Goal: Task Accomplishment & Management: Manage account settings

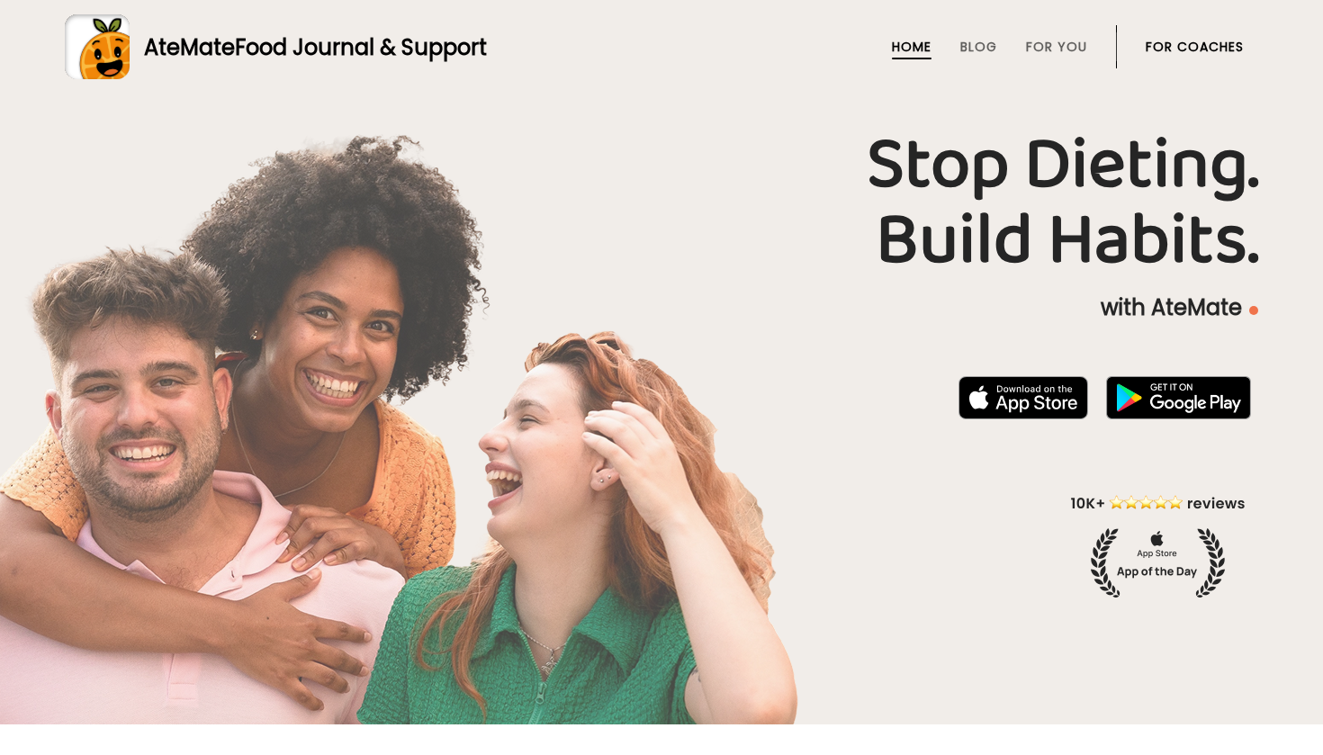
click at [1198, 47] on link "For Coaches" at bounding box center [1195, 47] width 98 height 14
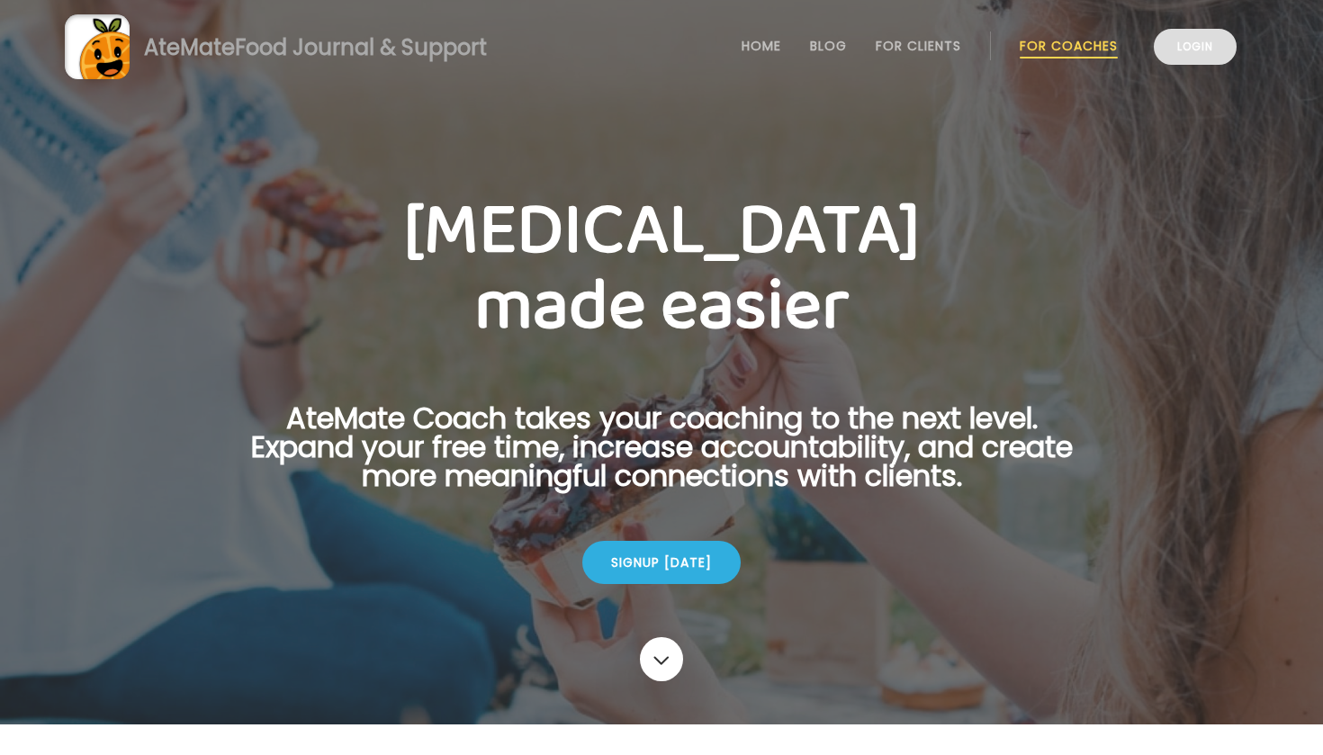
click at [1209, 39] on link "Login" at bounding box center [1195, 47] width 83 height 36
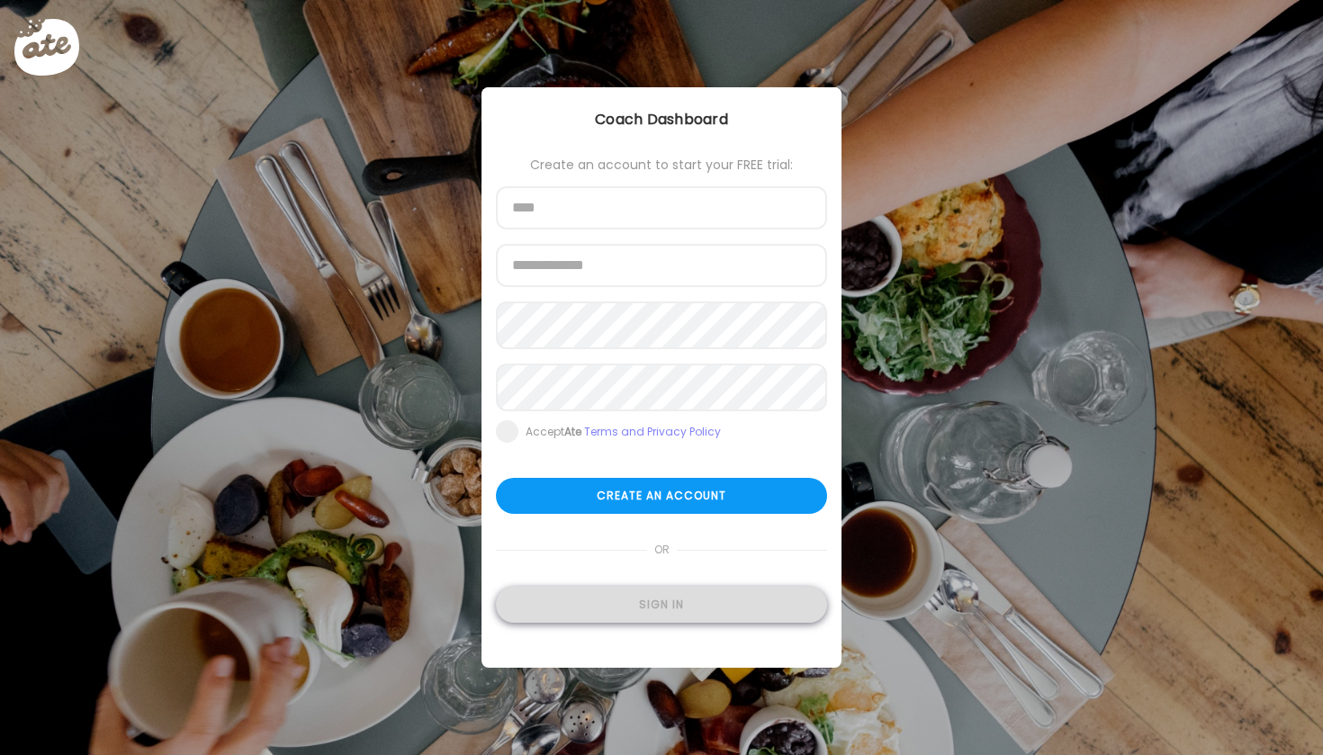
click at [671, 623] on div "Sign in" at bounding box center [661, 605] width 331 height 36
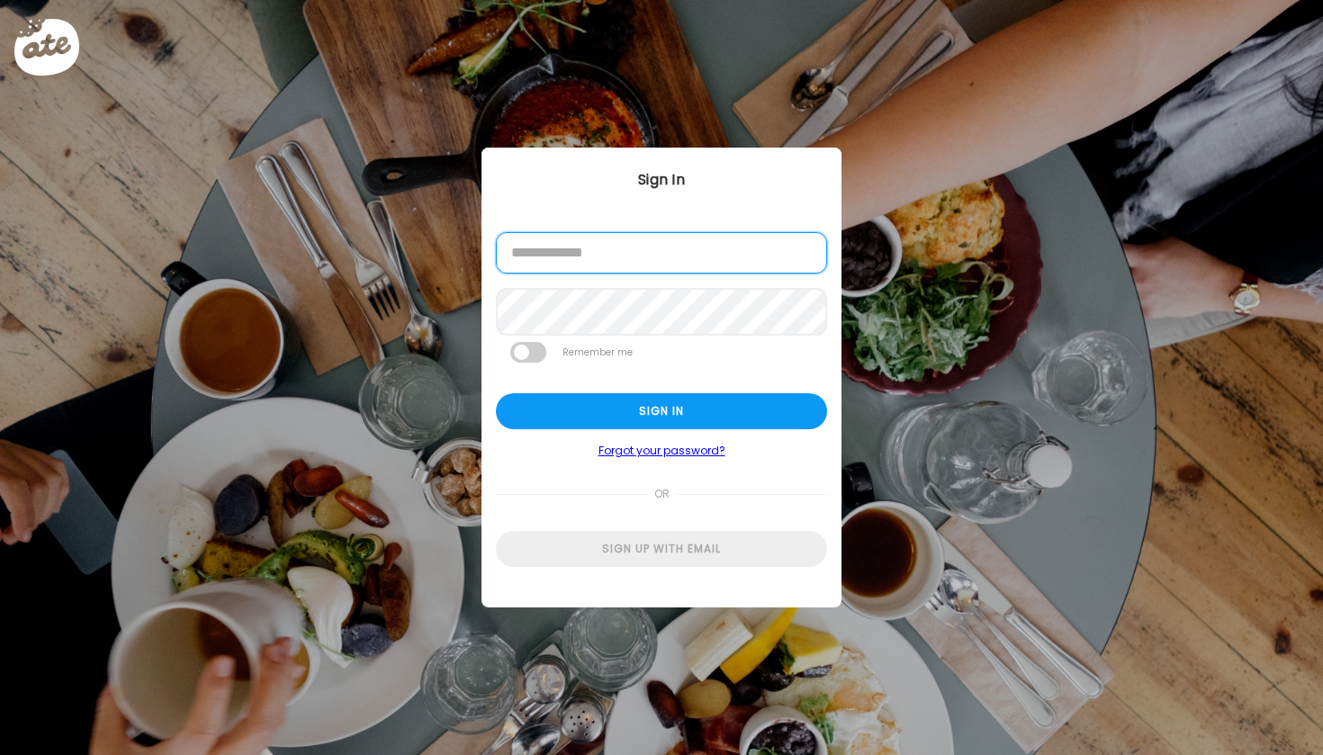
type input "**********"
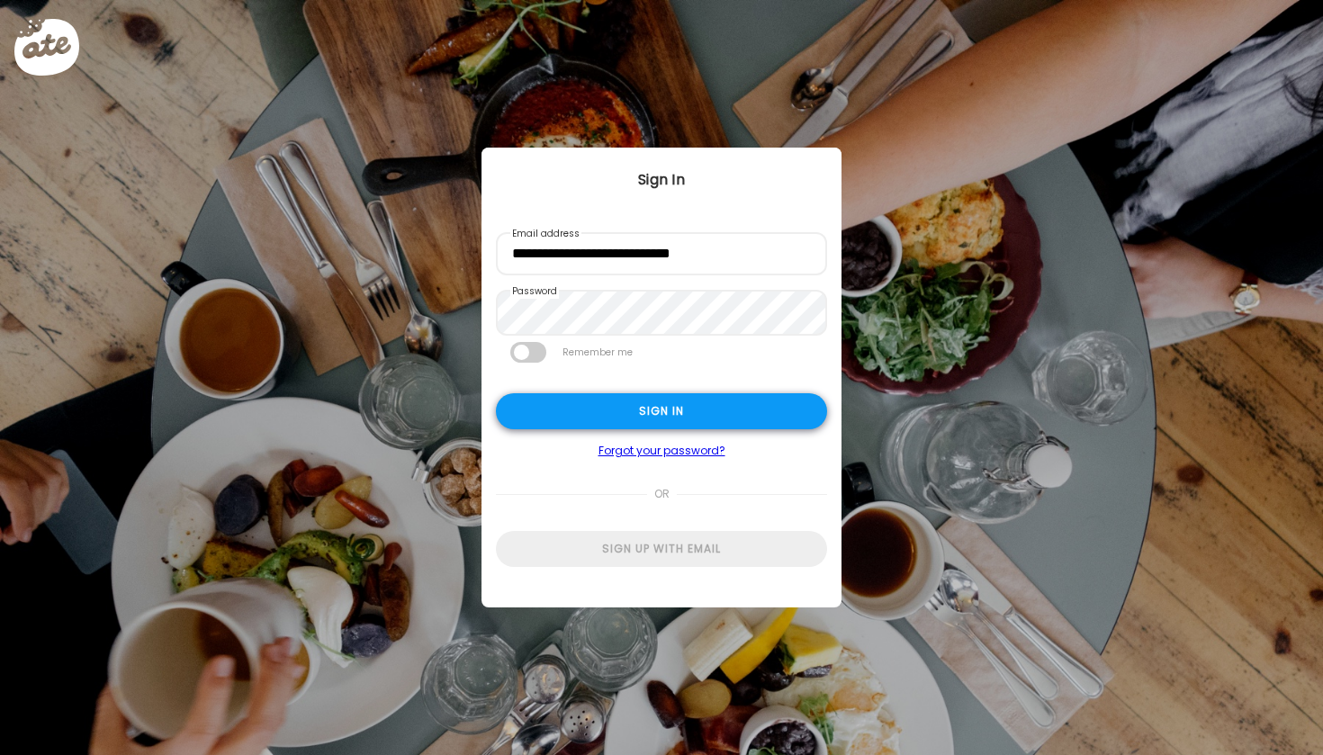
click at [653, 425] on div "Sign in" at bounding box center [661, 411] width 331 height 36
type input "**********"
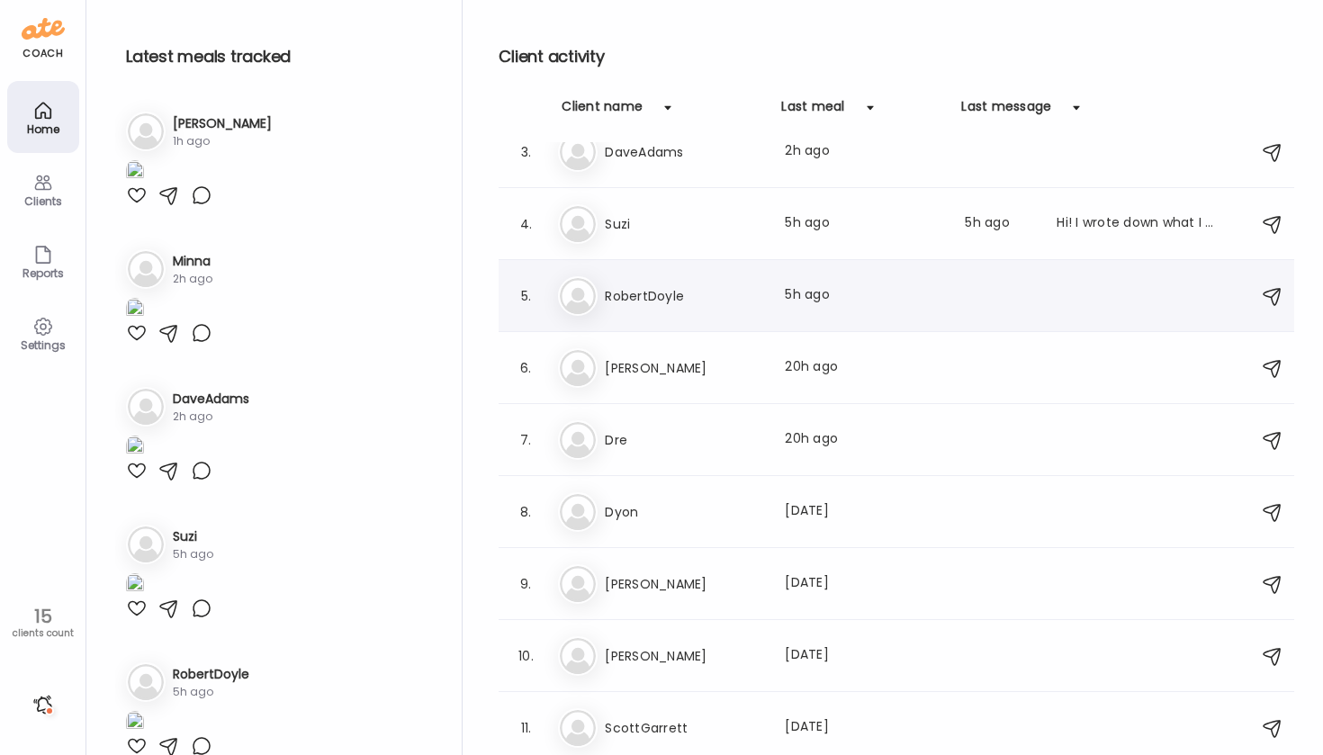
scroll to position [193, 0]
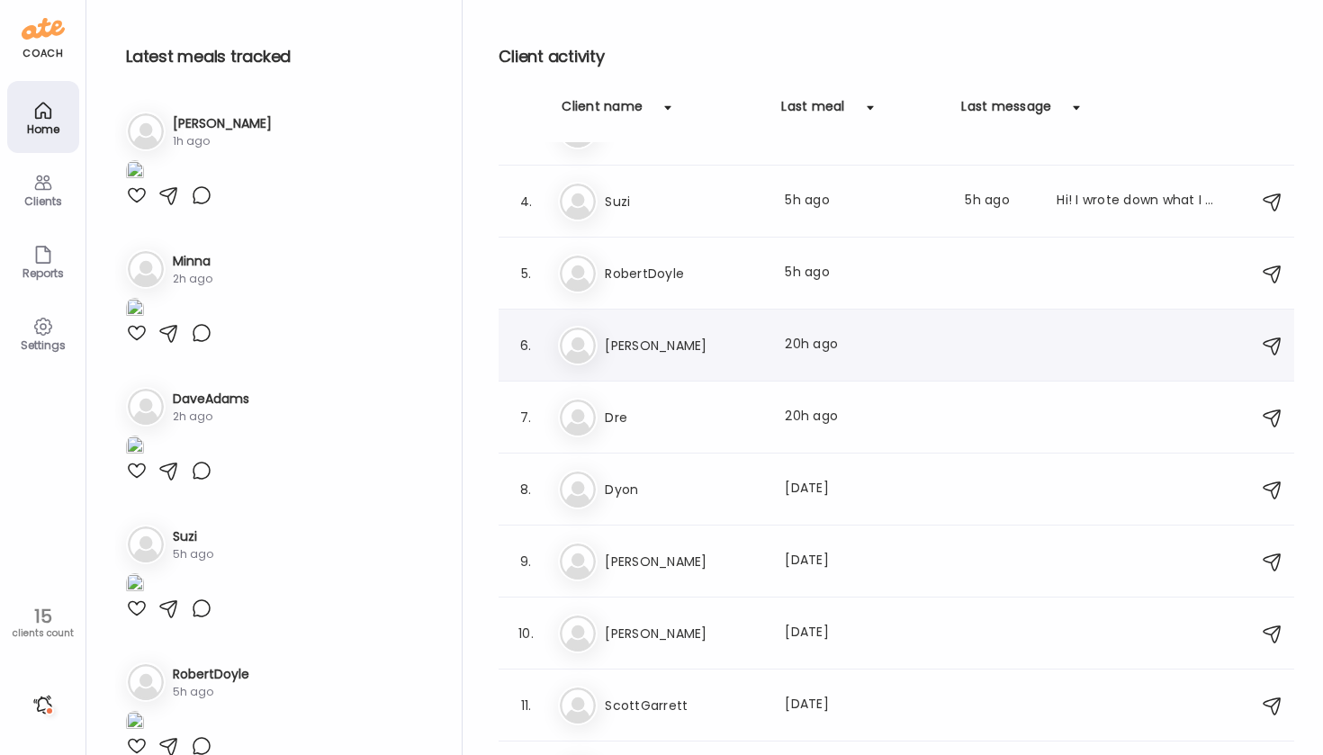
click at [652, 342] on h3 "Heather" at bounding box center [684, 346] width 158 height 22
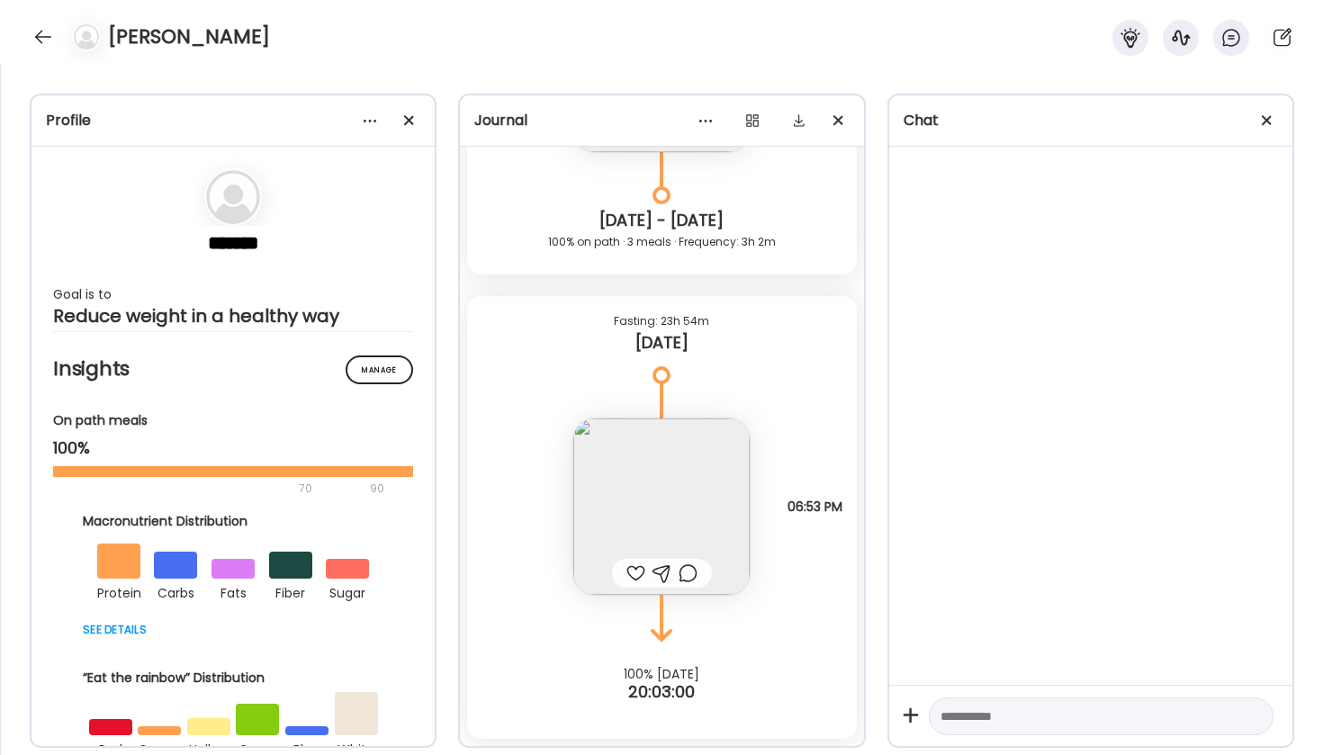
scroll to position [28597, 0]
click at [646, 508] on img at bounding box center [661, 506] width 176 height 176
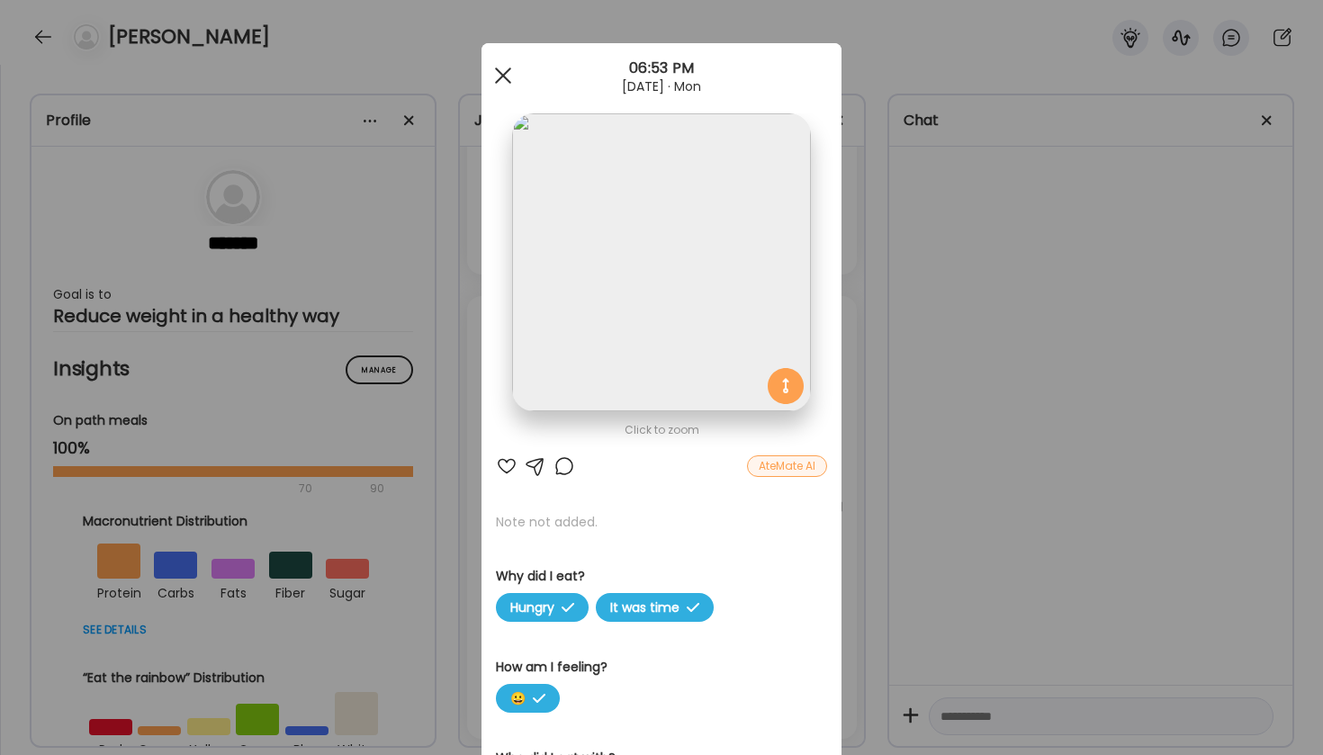
click at [508, 76] on div at bounding box center [503, 76] width 36 height 36
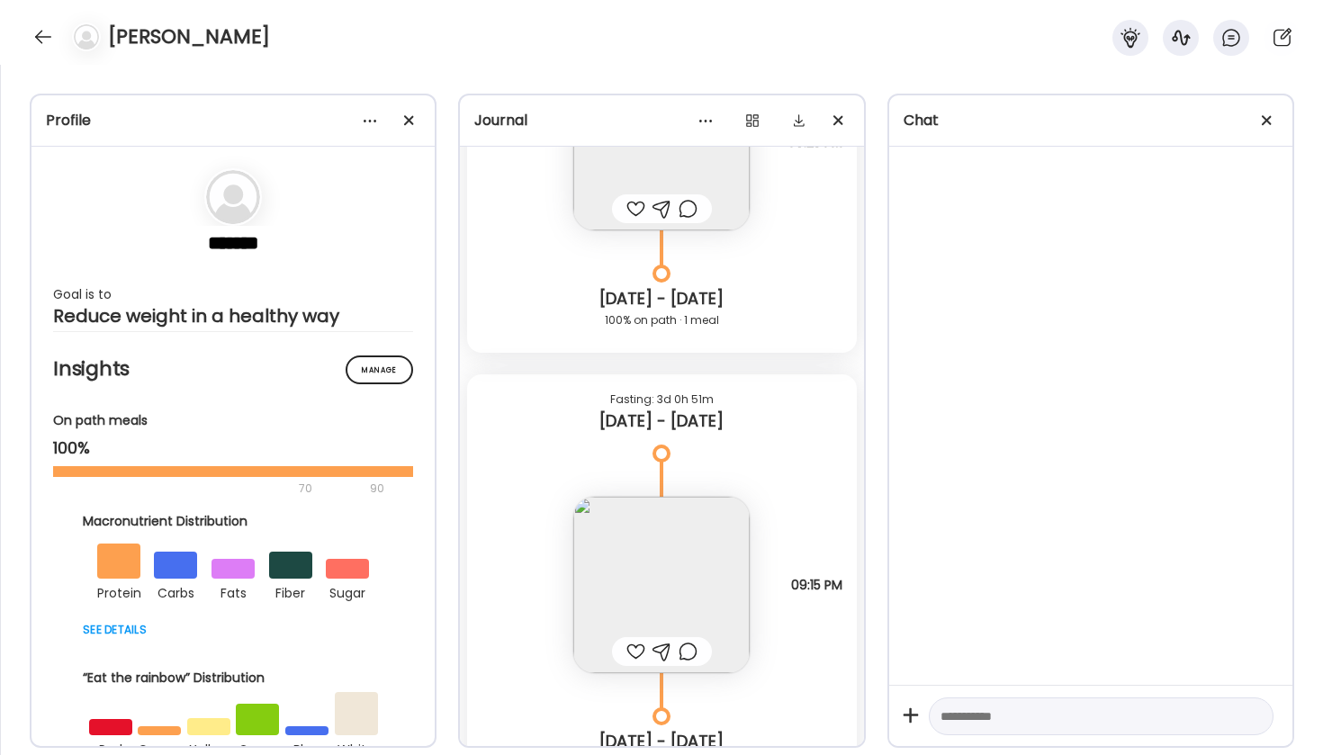
scroll to position [27092, 0]
click at [664, 553] on img at bounding box center [661, 589] width 176 height 176
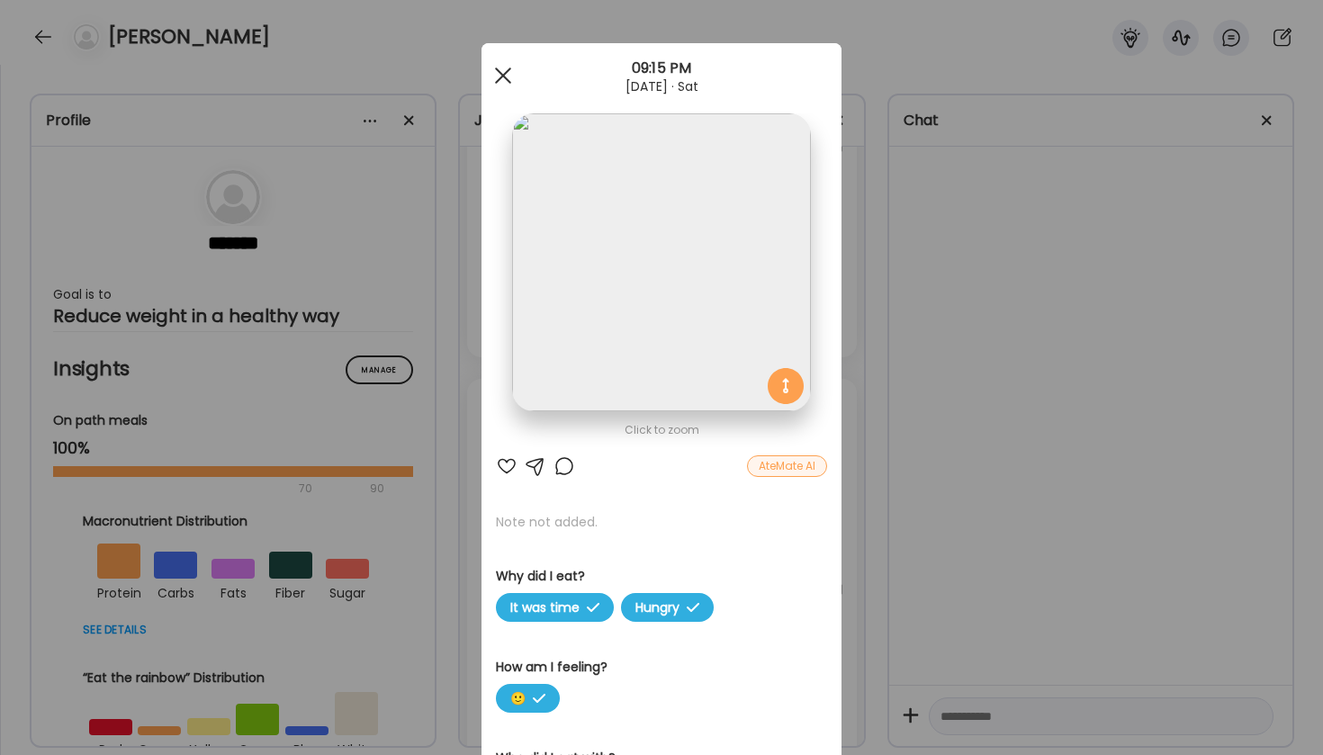
click at [496, 71] on div at bounding box center [503, 76] width 36 height 36
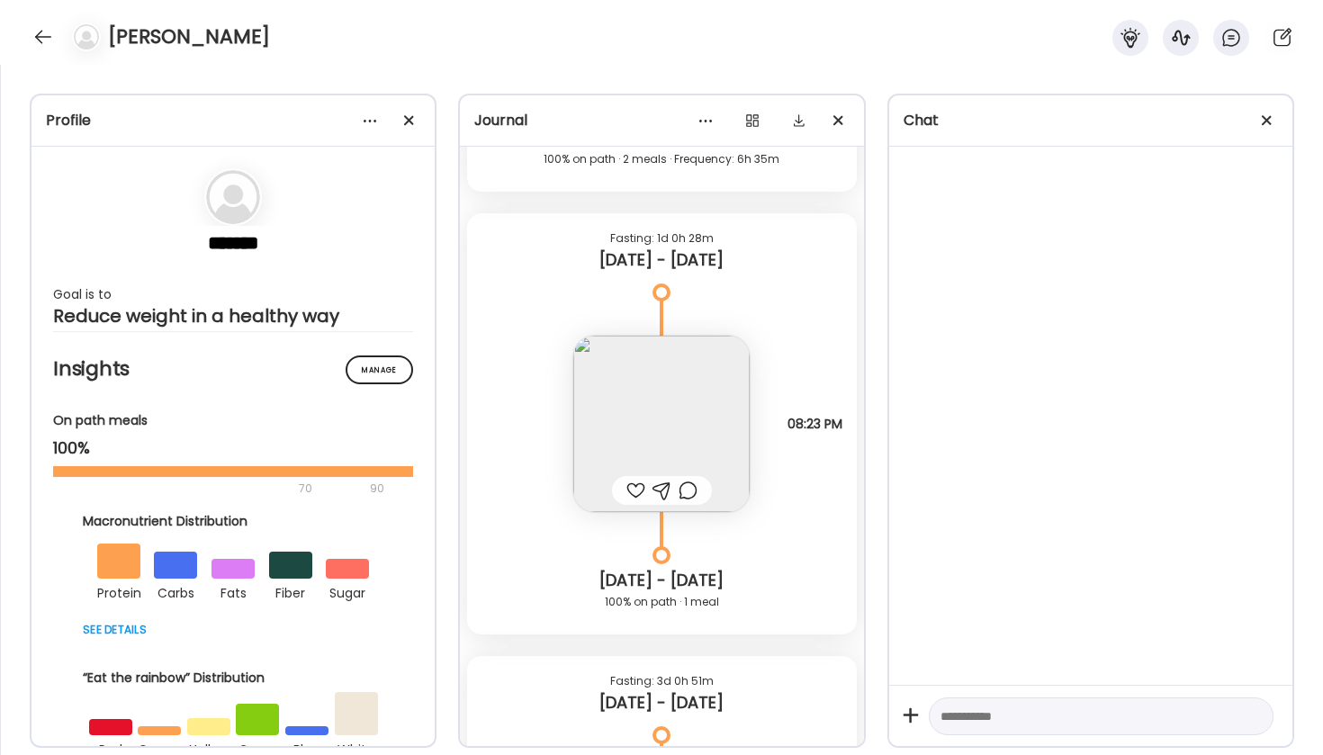
scroll to position [26807, 0]
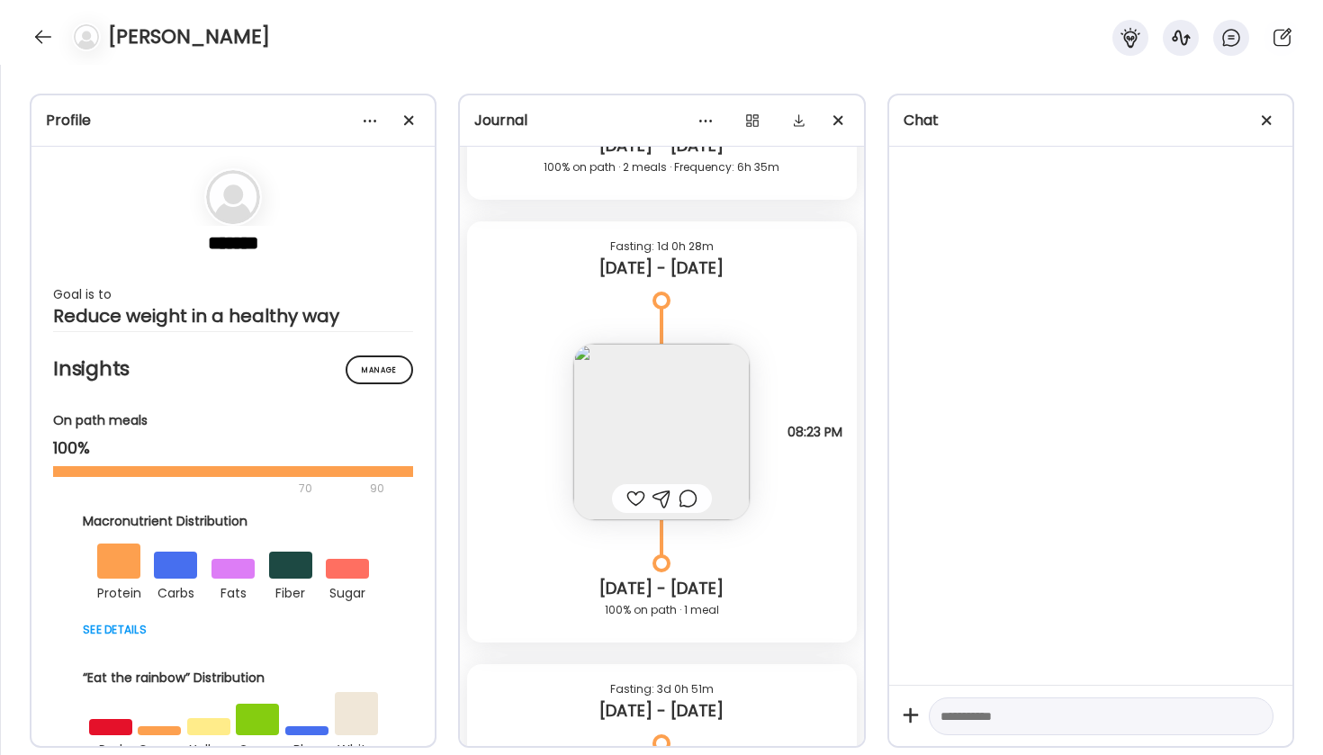
click at [664, 459] on img at bounding box center [661, 432] width 176 height 176
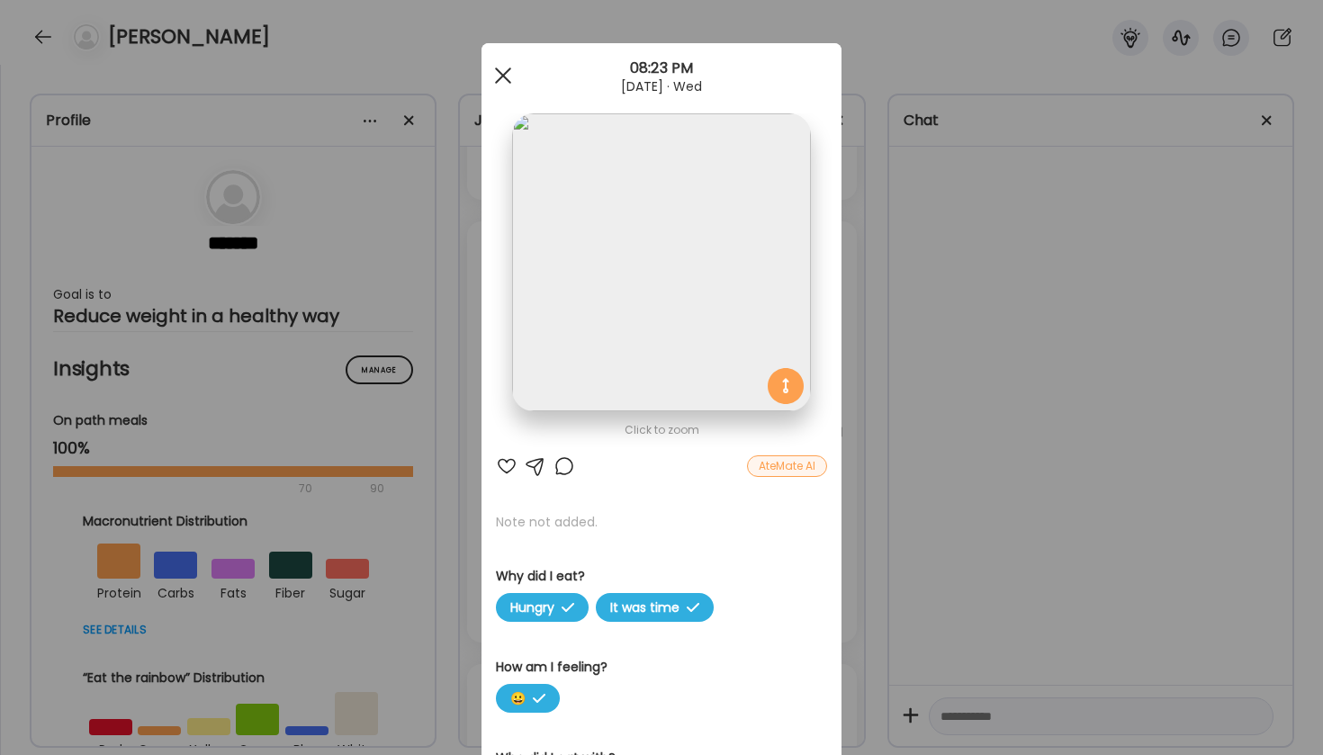
click at [498, 80] on span at bounding box center [503, 75] width 16 height 16
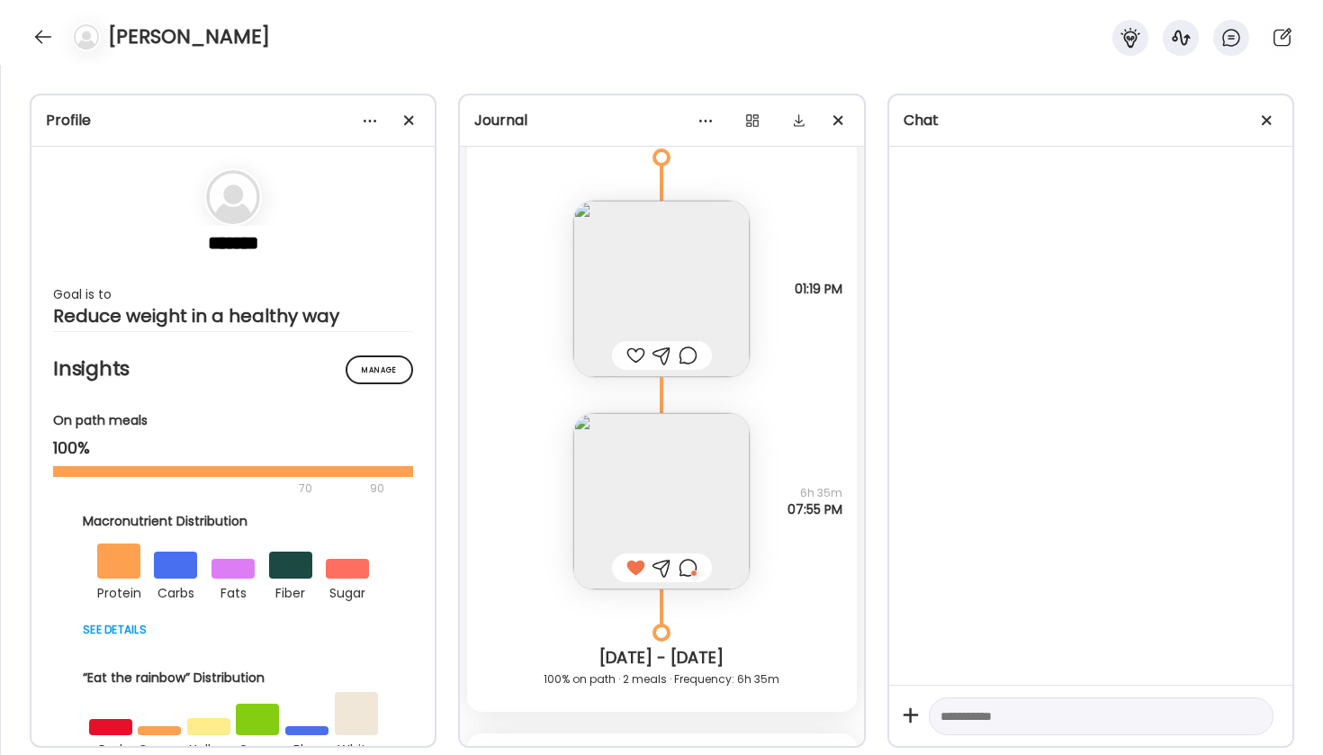
scroll to position [26291, 0]
click at [638, 519] on img at bounding box center [661, 505] width 176 height 176
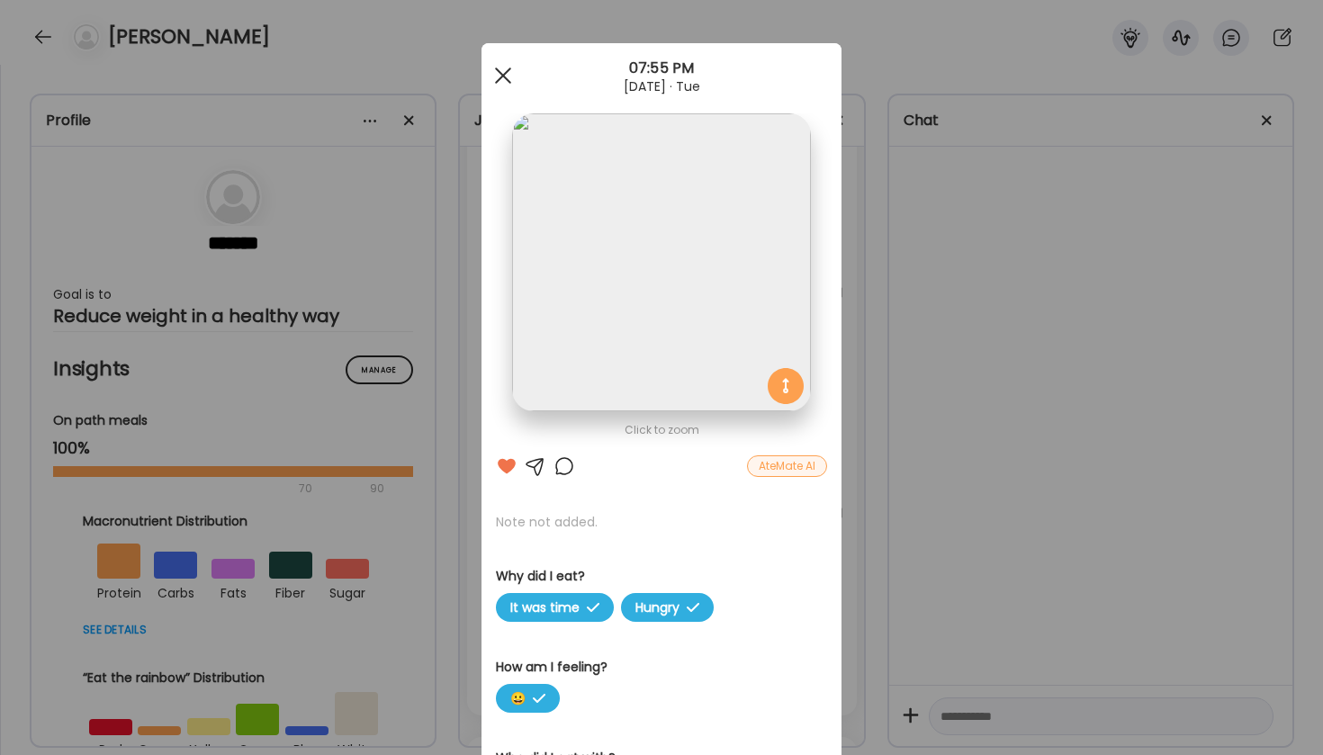
click at [495, 70] on div at bounding box center [503, 76] width 36 height 36
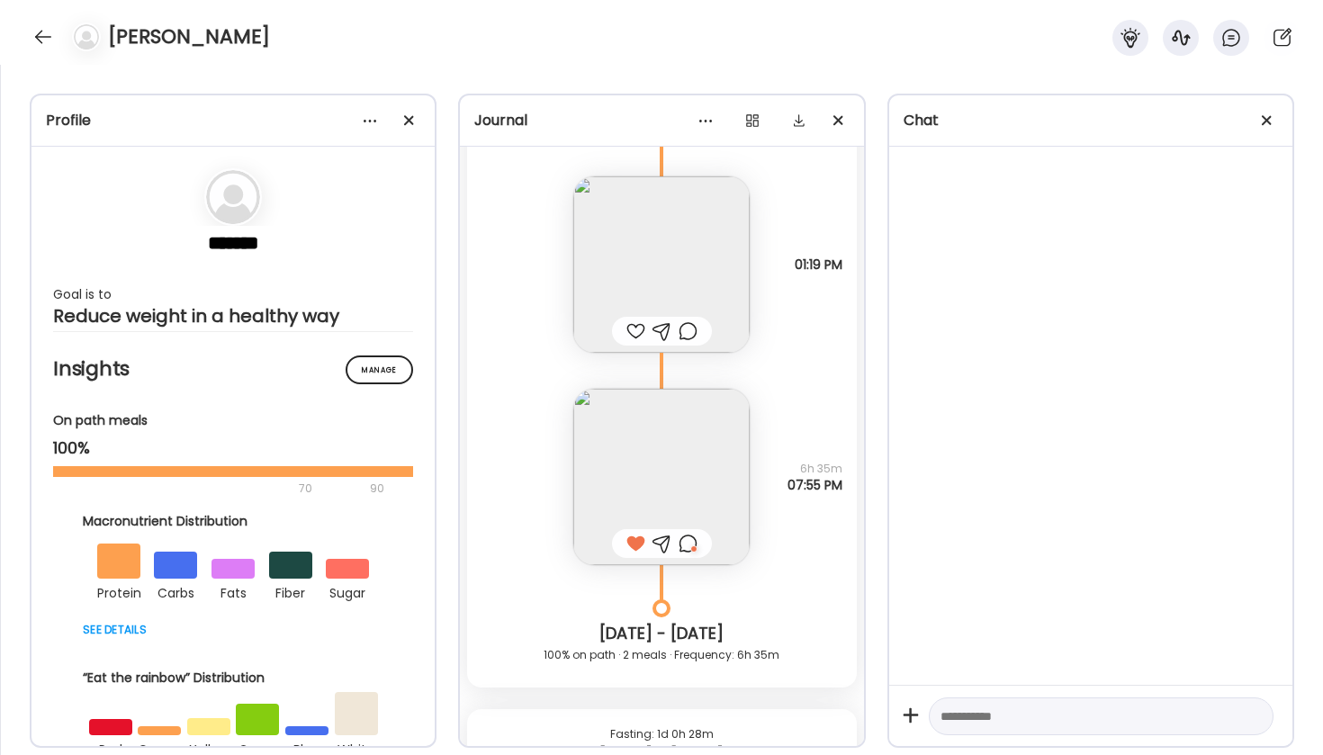
scroll to position [26469, 0]
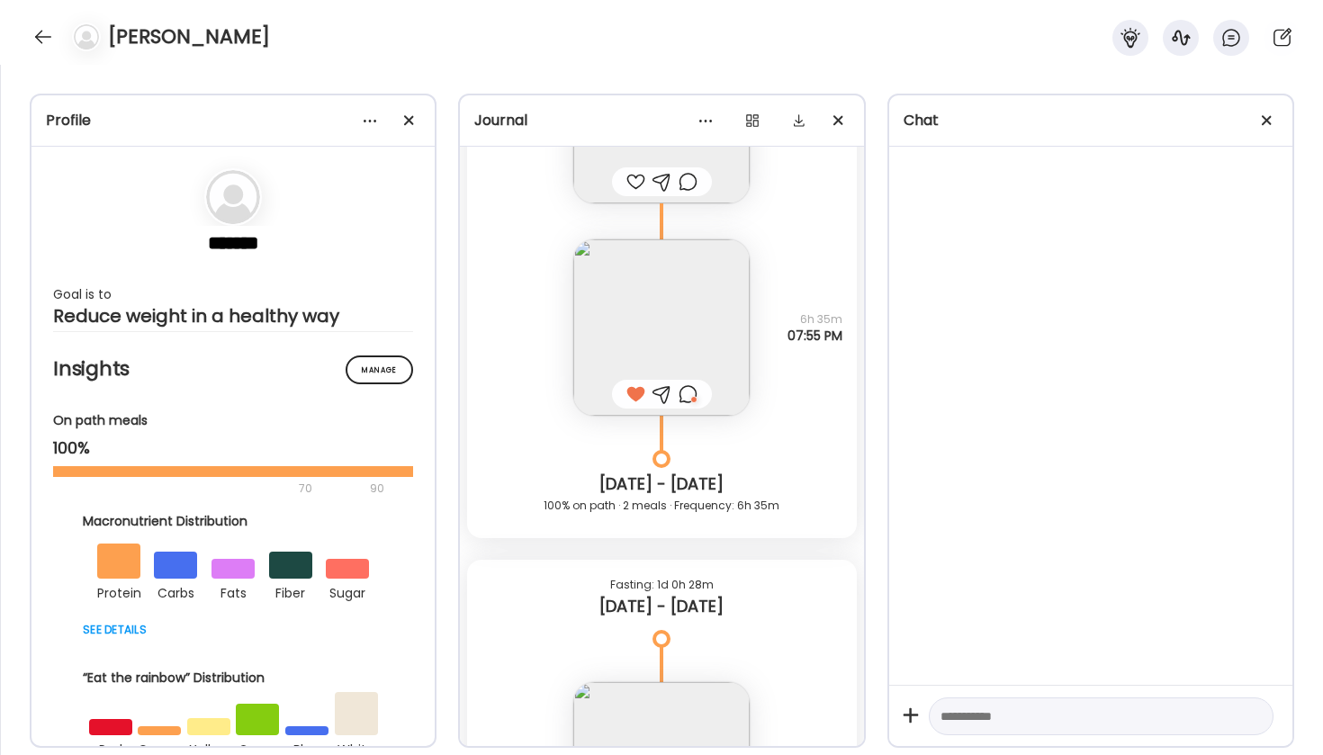
click at [655, 312] on img at bounding box center [661, 327] width 176 height 176
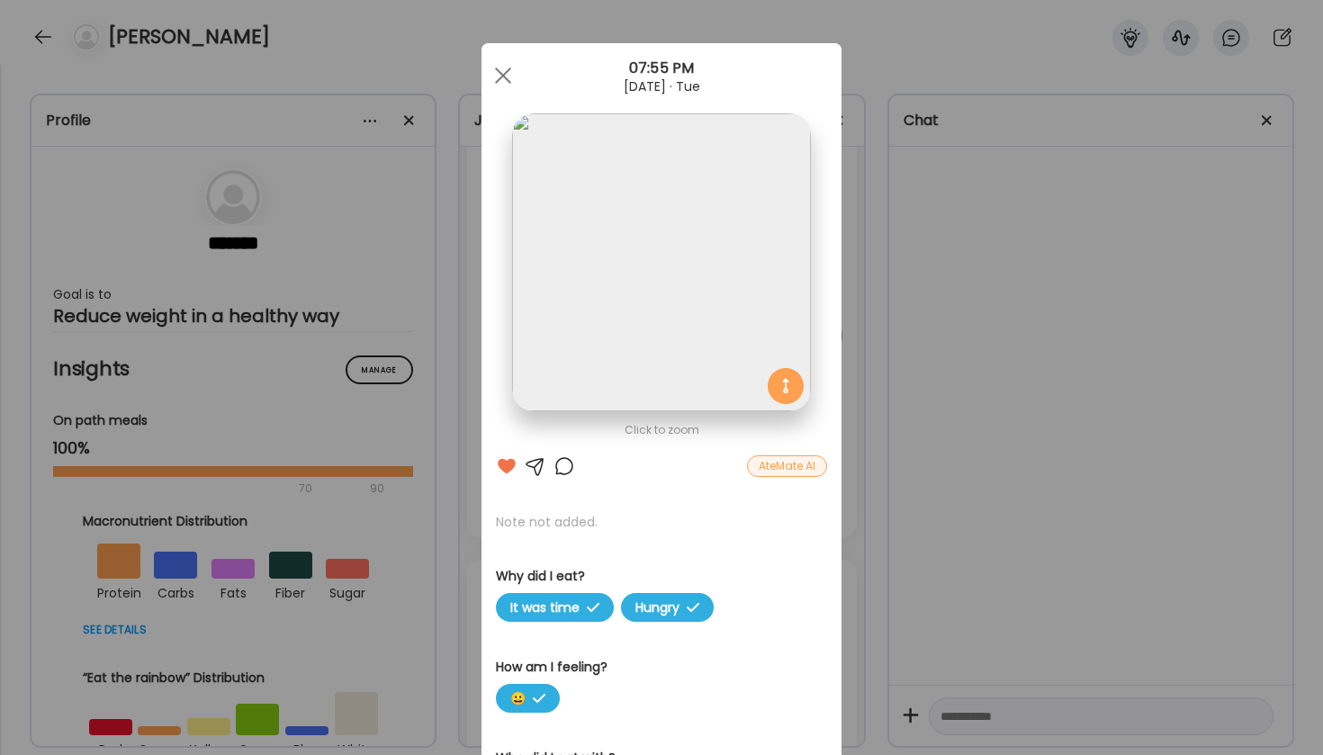
click at [604, 351] on img at bounding box center [661, 262] width 298 height 298
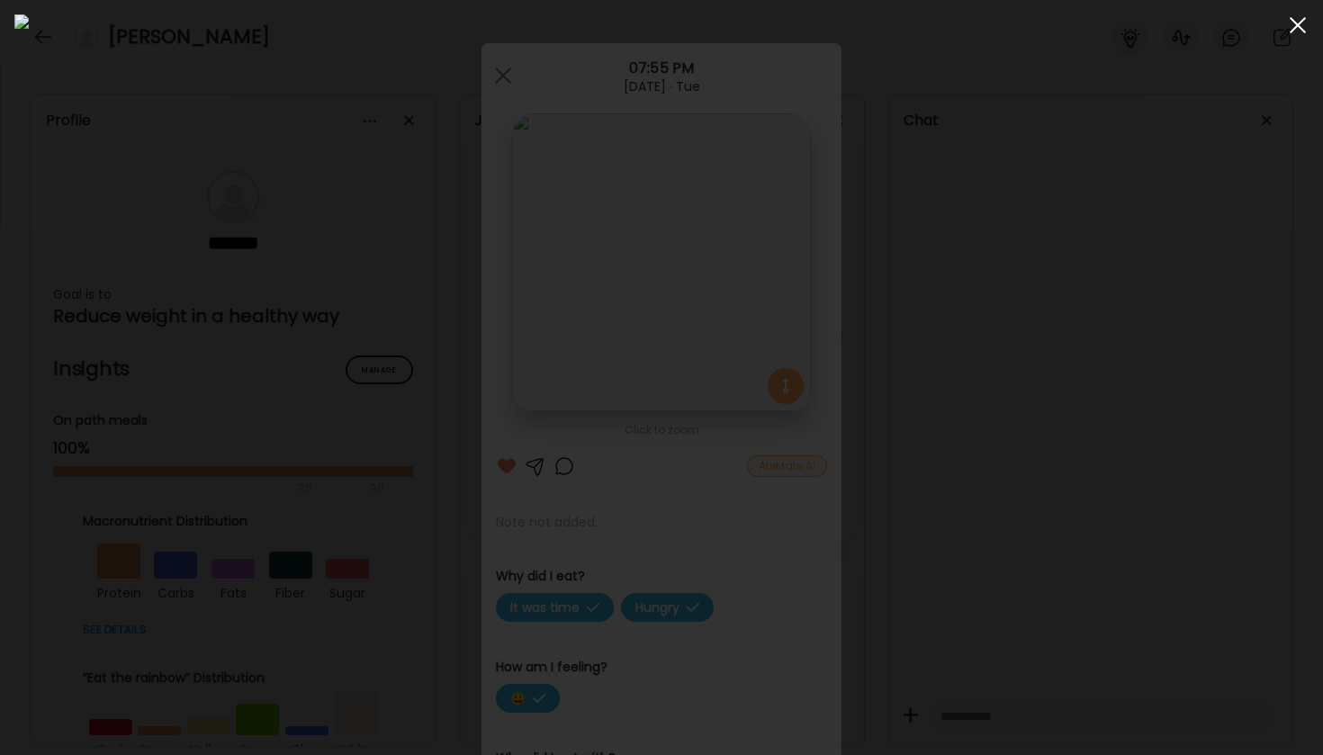
click at [1295, 23] on span at bounding box center [1298, 25] width 16 height 16
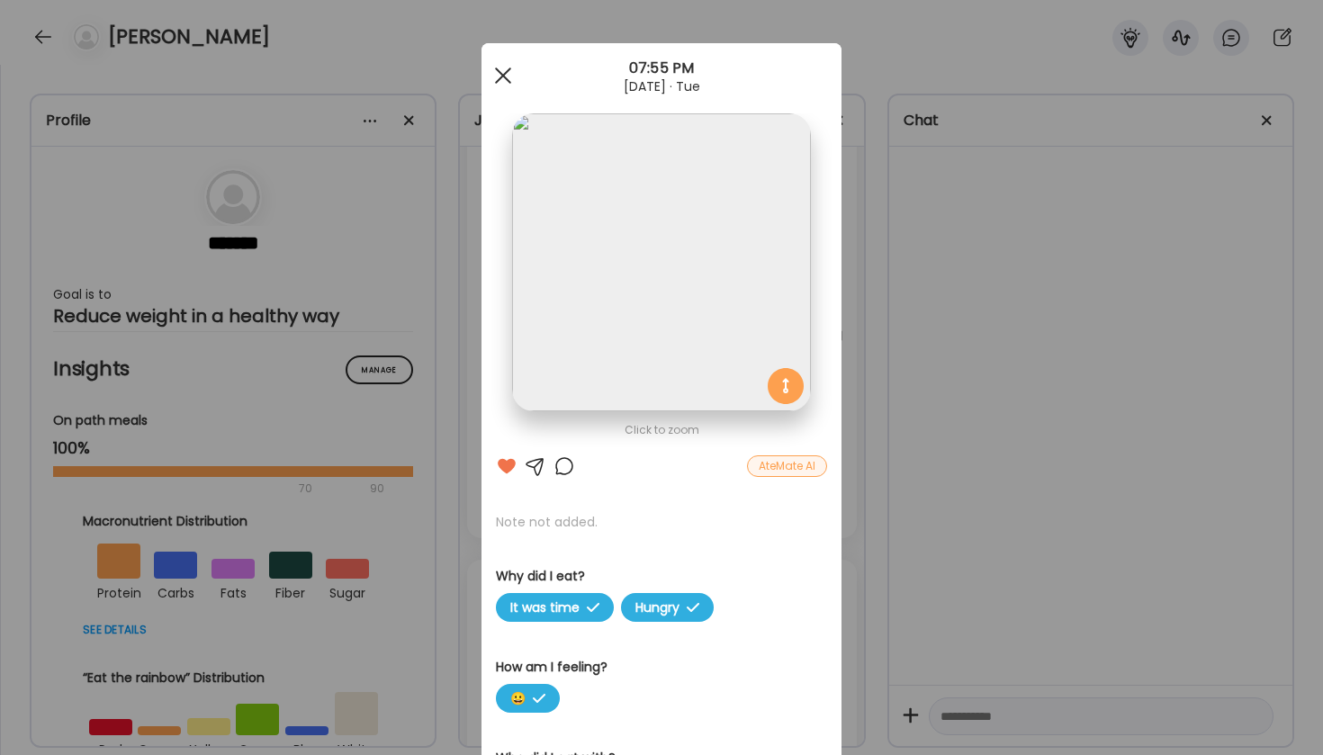
click at [507, 76] on div at bounding box center [503, 76] width 36 height 36
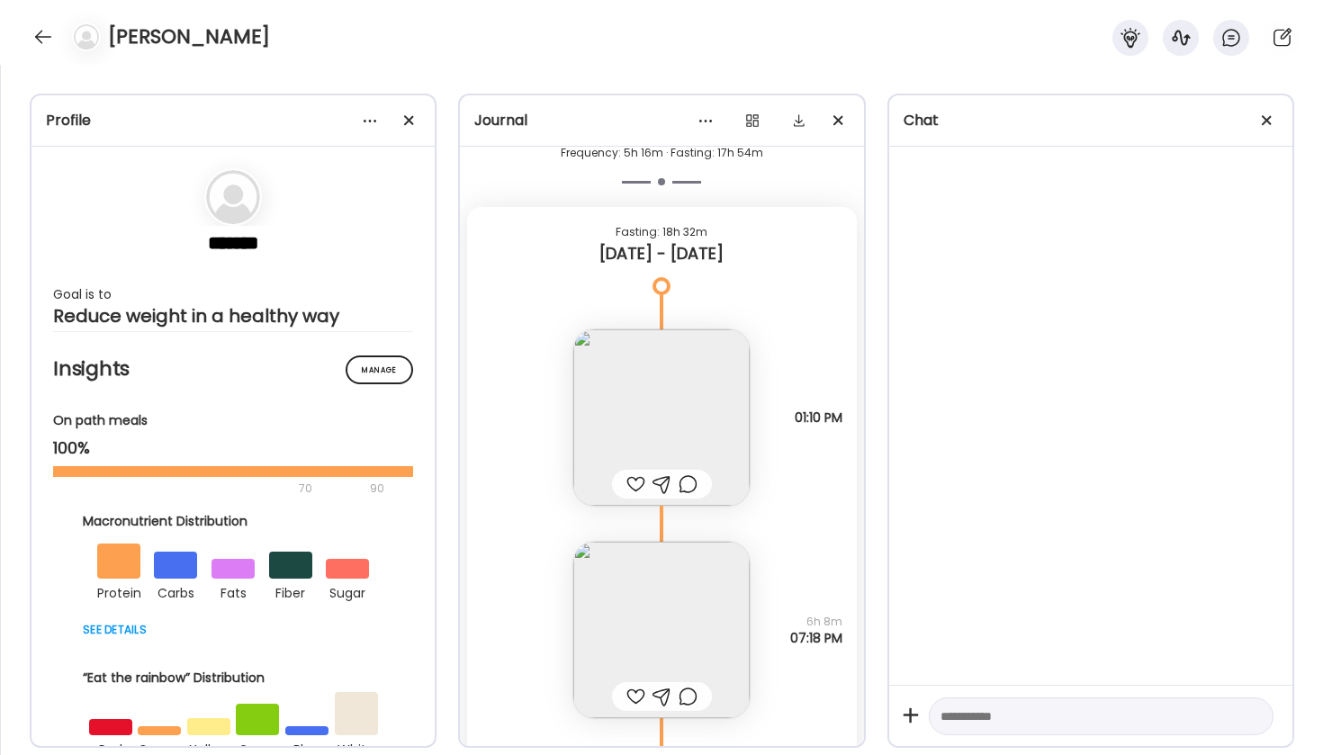
scroll to position [24851, 0]
click at [602, 667] on img at bounding box center [661, 634] width 176 height 176
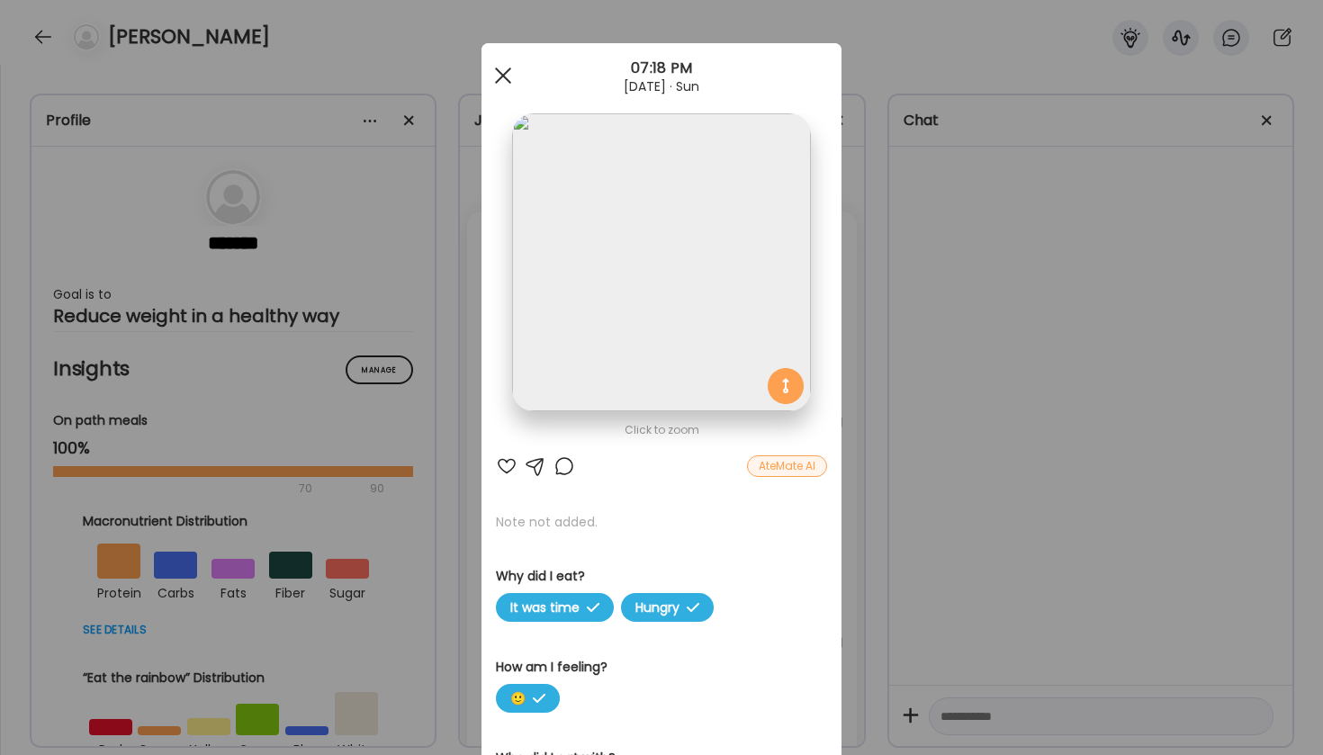
click at [506, 83] on div at bounding box center [503, 76] width 36 height 36
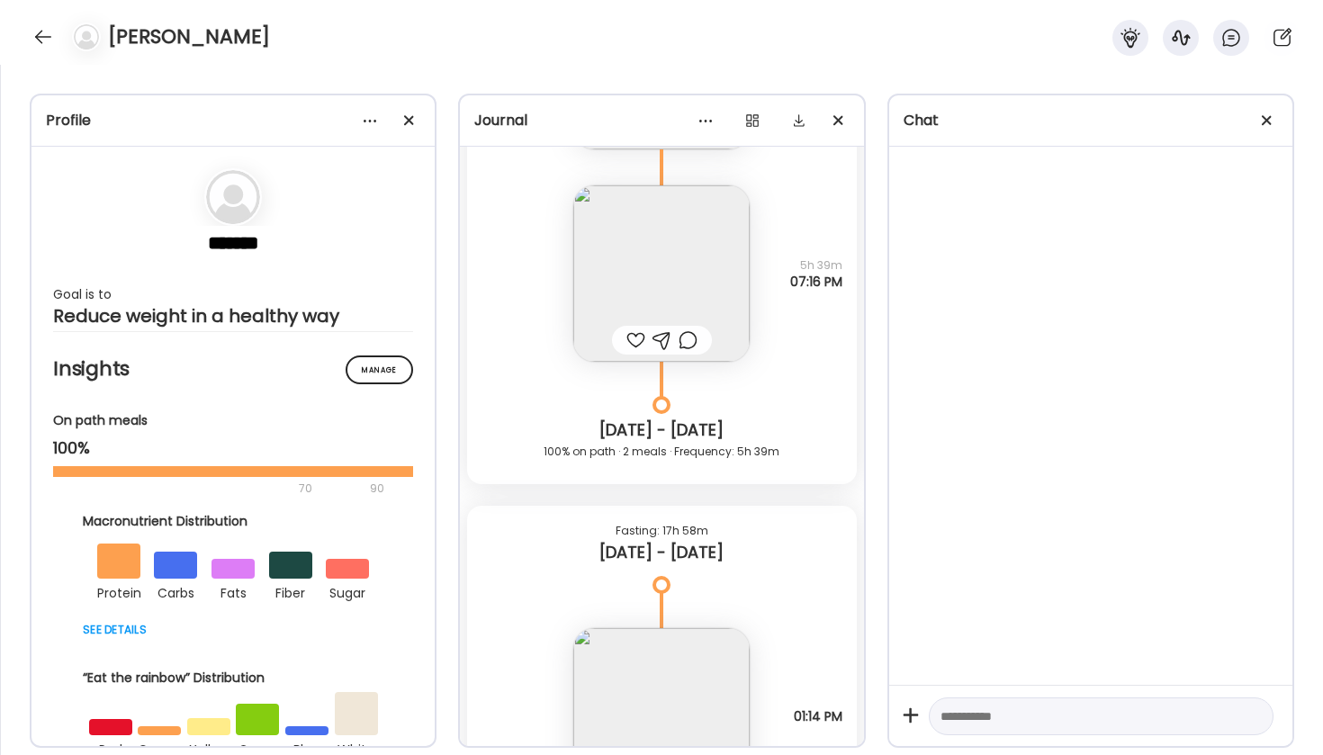
scroll to position [23576, 0]
click at [643, 288] on img at bounding box center [661, 275] width 176 height 176
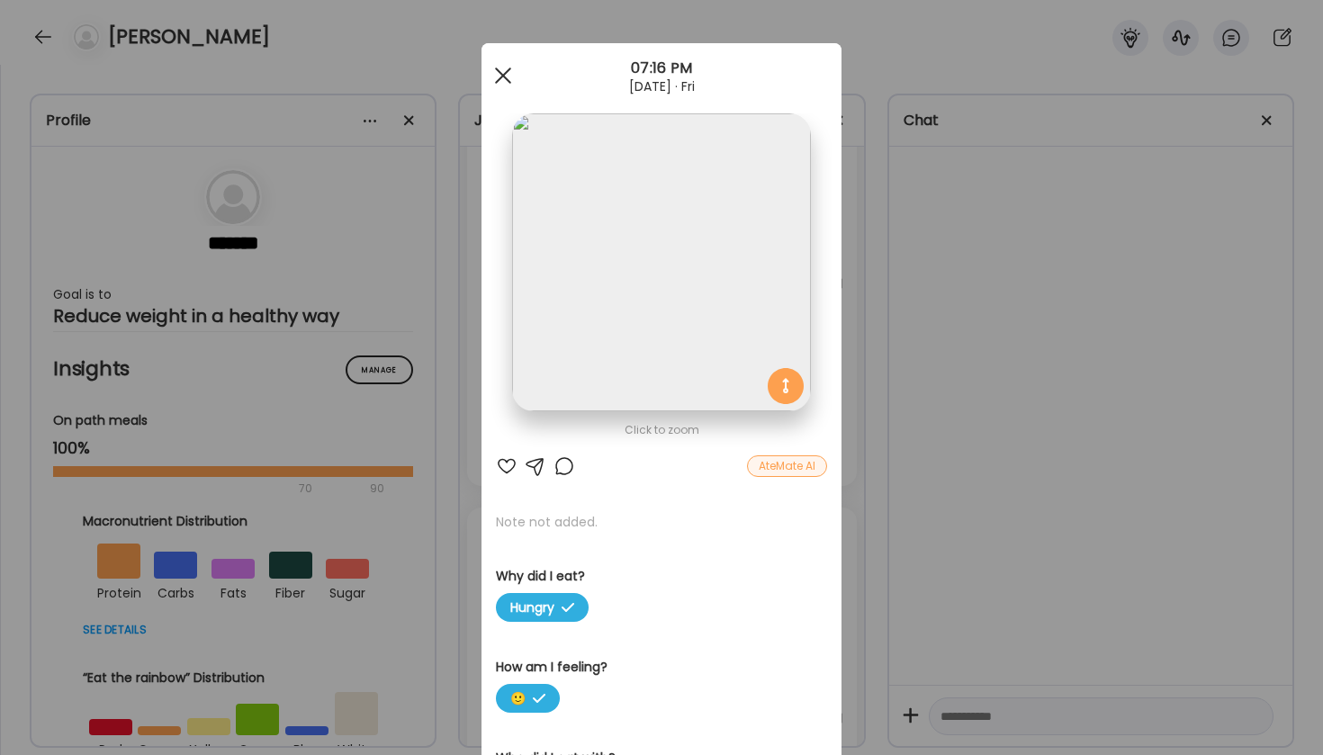
click at [511, 82] on div at bounding box center [503, 76] width 36 height 36
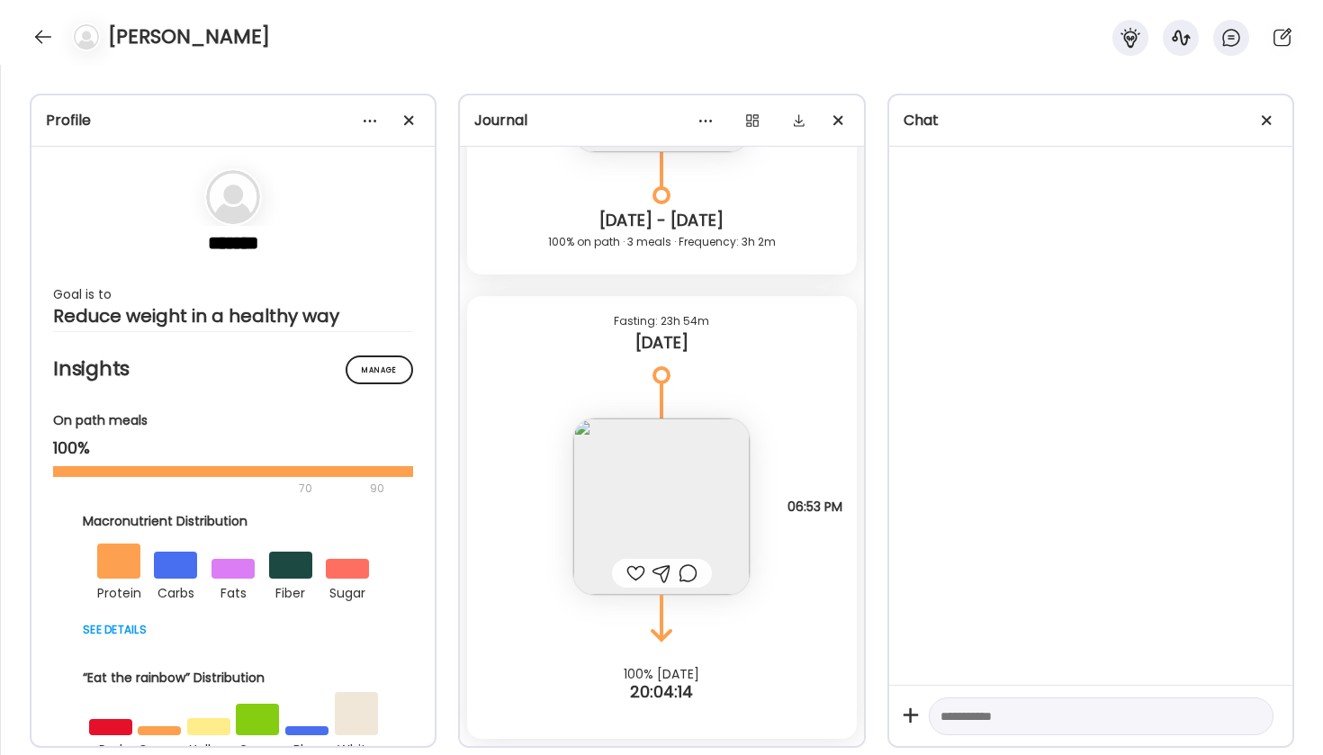
scroll to position [28597, 0]
click at [637, 502] on img at bounding box center [661, 506] width 176 height 176
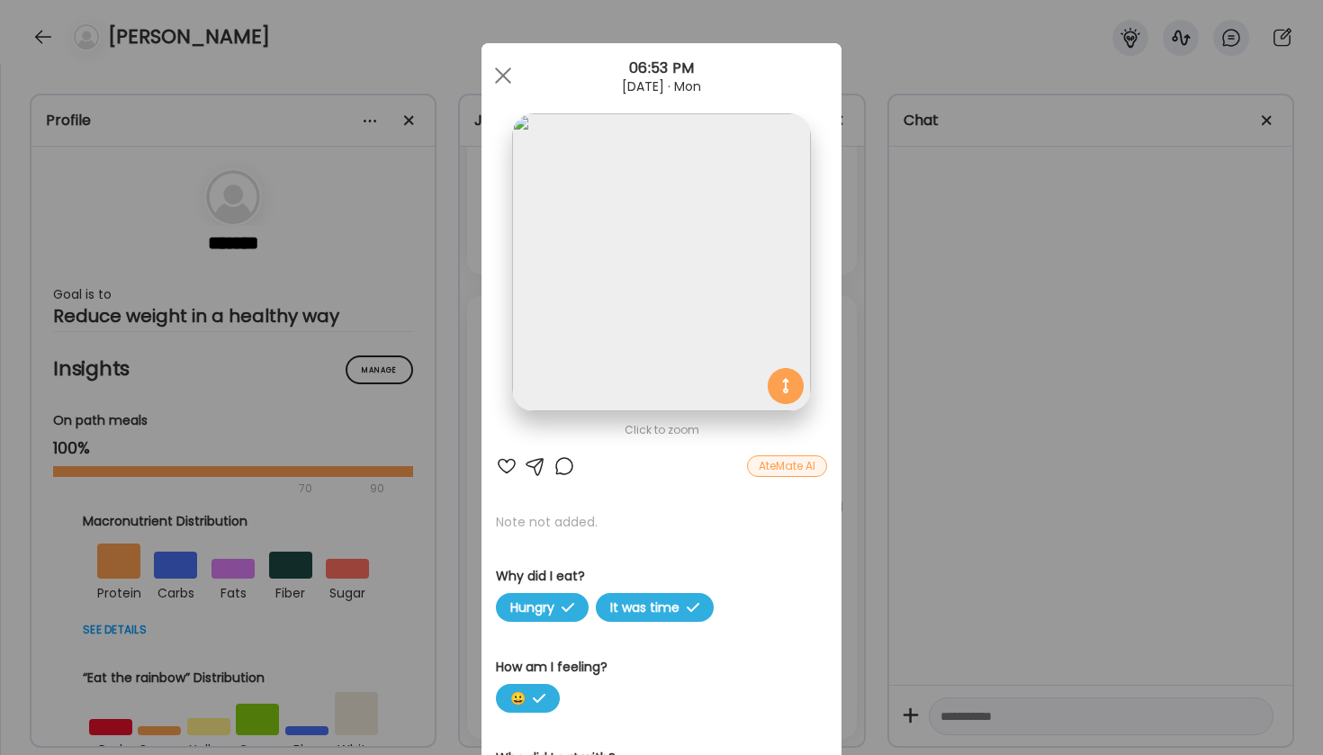
click at [794, 465] on div "AteMate AI" at bounding box center [787, 466] width 80 height 22
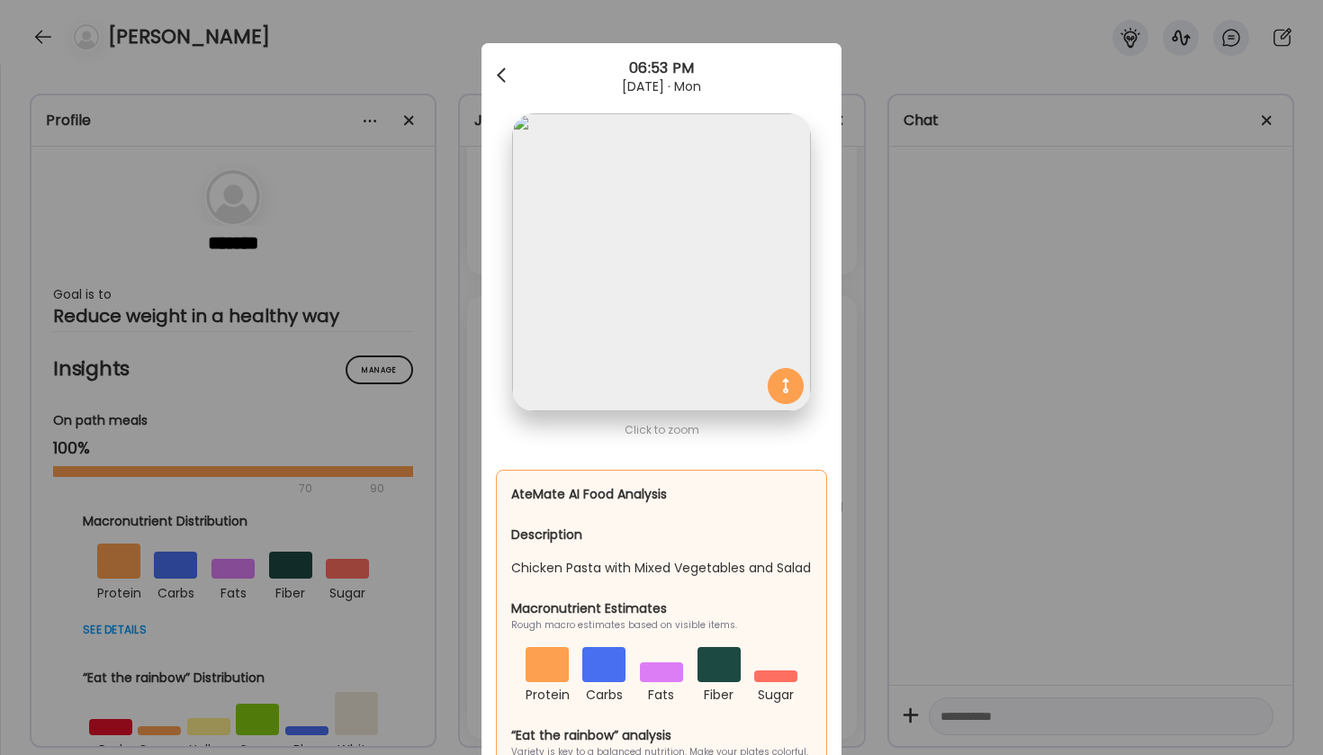
scroll to position [0, 0]
click at [507, 77] on div at bounding box center [503, 76] width 36 height 36
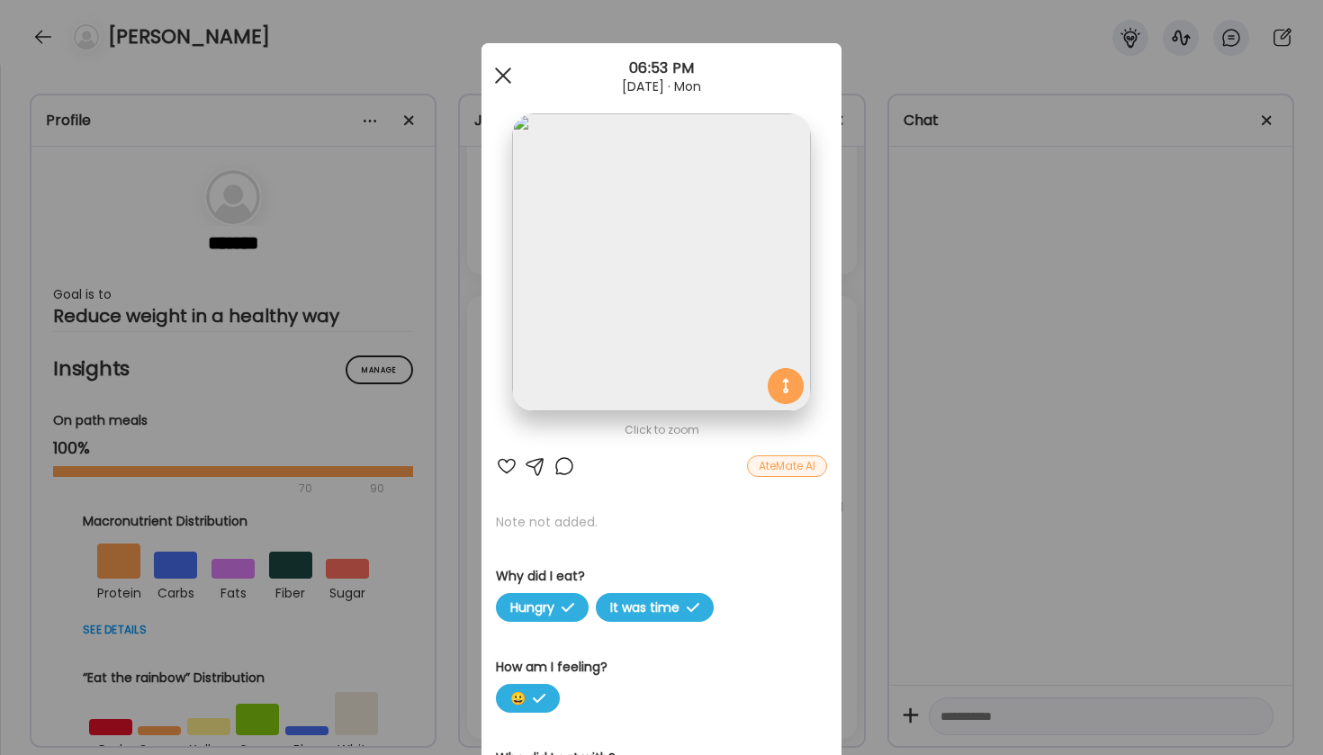
click at [499, 78] on div at bounding box center [503, 76] width 36 height 36
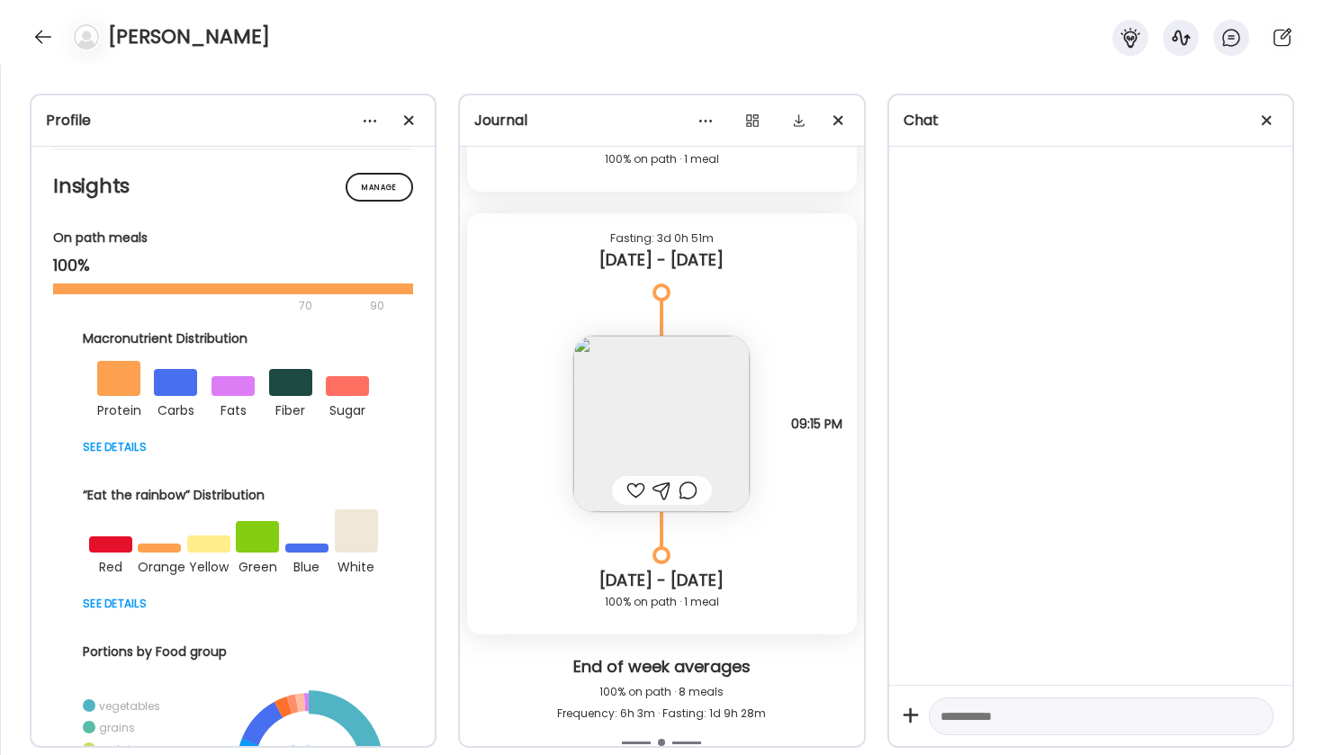
scroll to position [27256, 0]
click at [662, 430] on img at bounding box center [661, 425] width 176 height 176
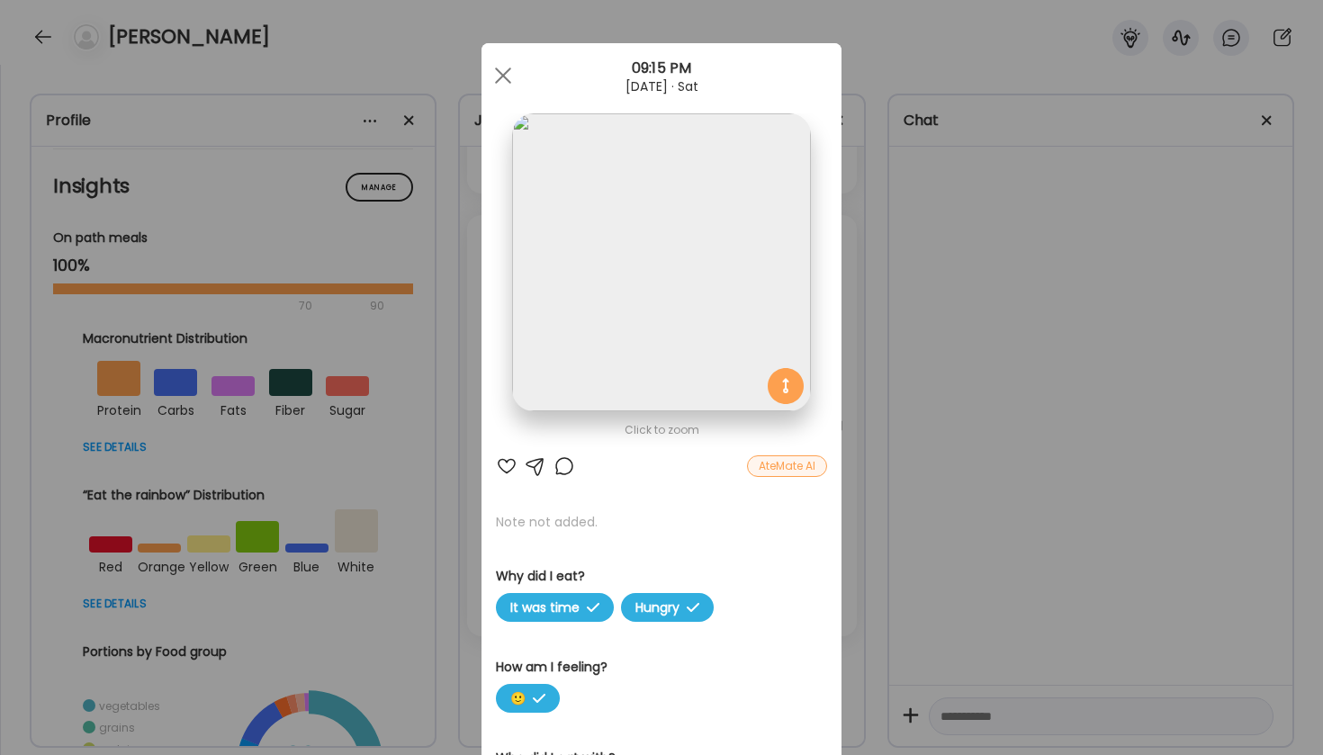
click at [770, 464] on div "AteMate AI" at bounding box center [787, 466] width 80 height 22
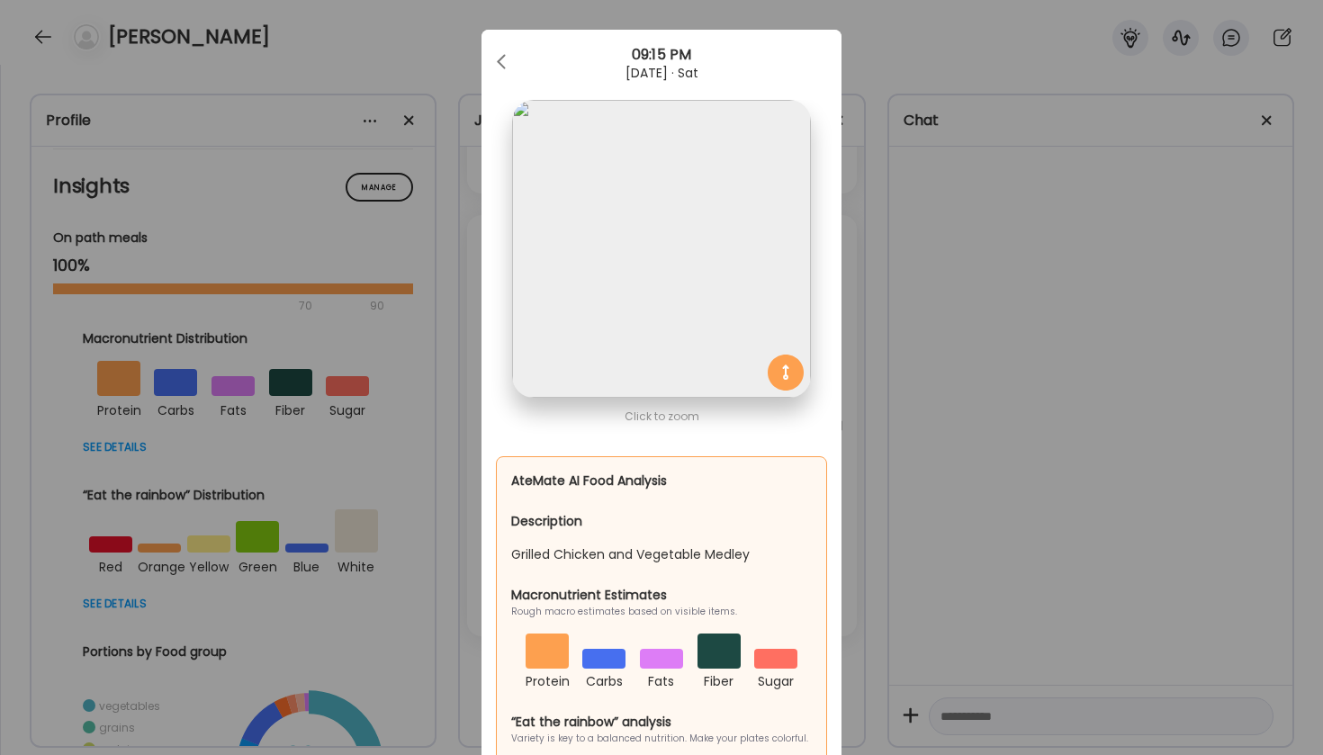
scroll to position [5, 0]
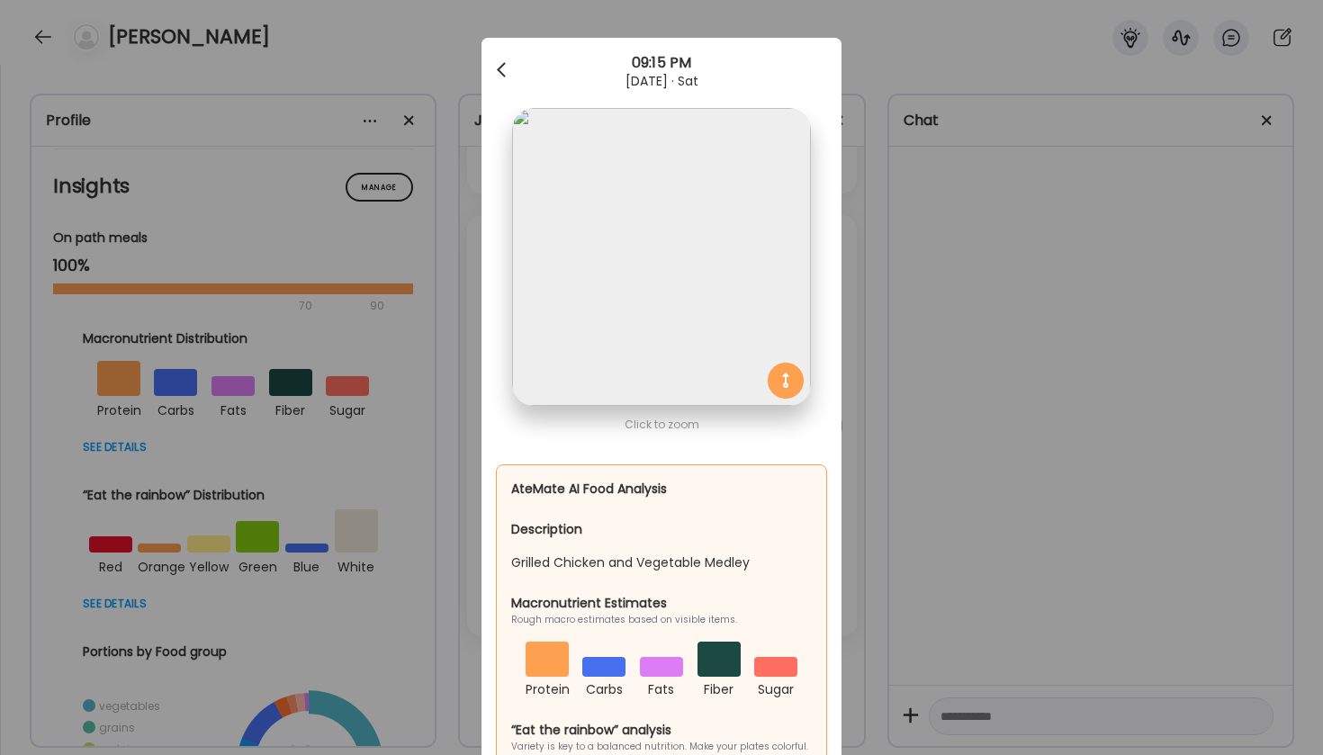
click at [502, 71] on span at bounding box center [501, 66] width 9 height 9
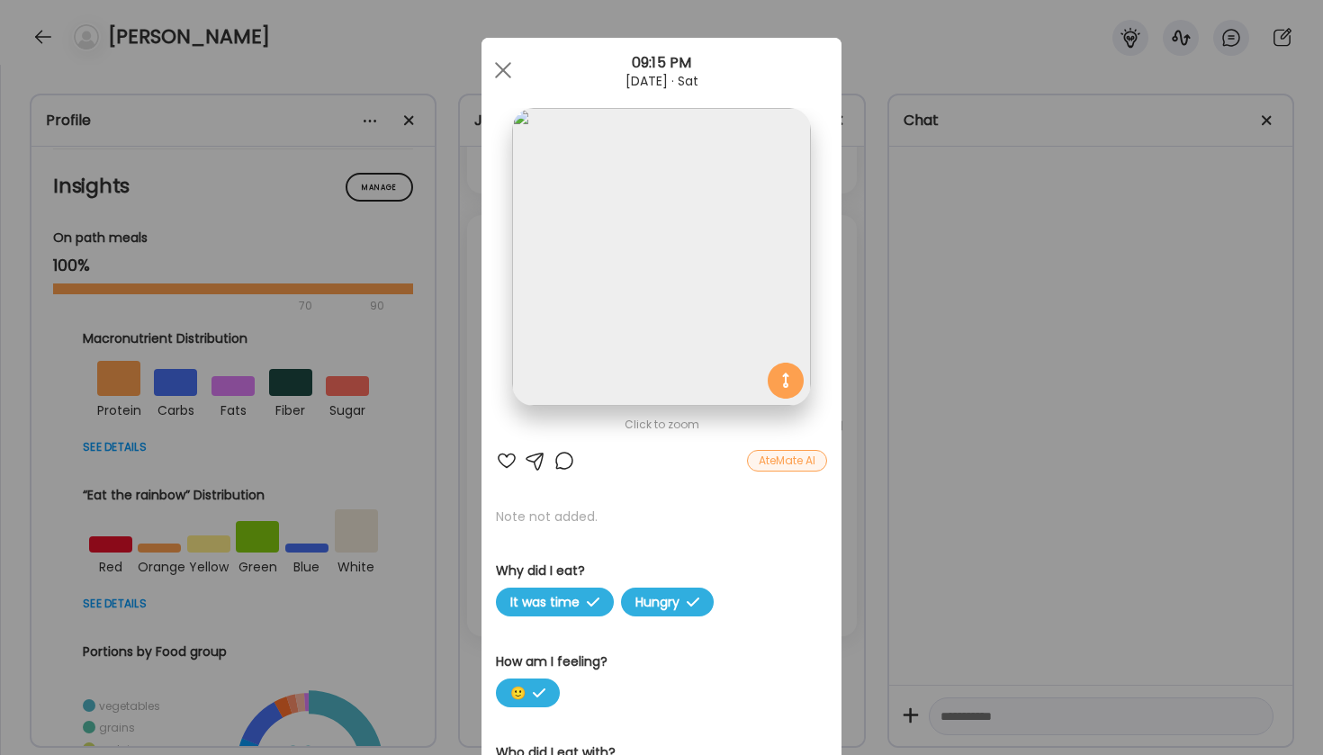
click at [502, 74] on div at bounding box center [503, 70] width 36 height 36
